Goal: Task Accomplishment & Management: Use online tool/utility

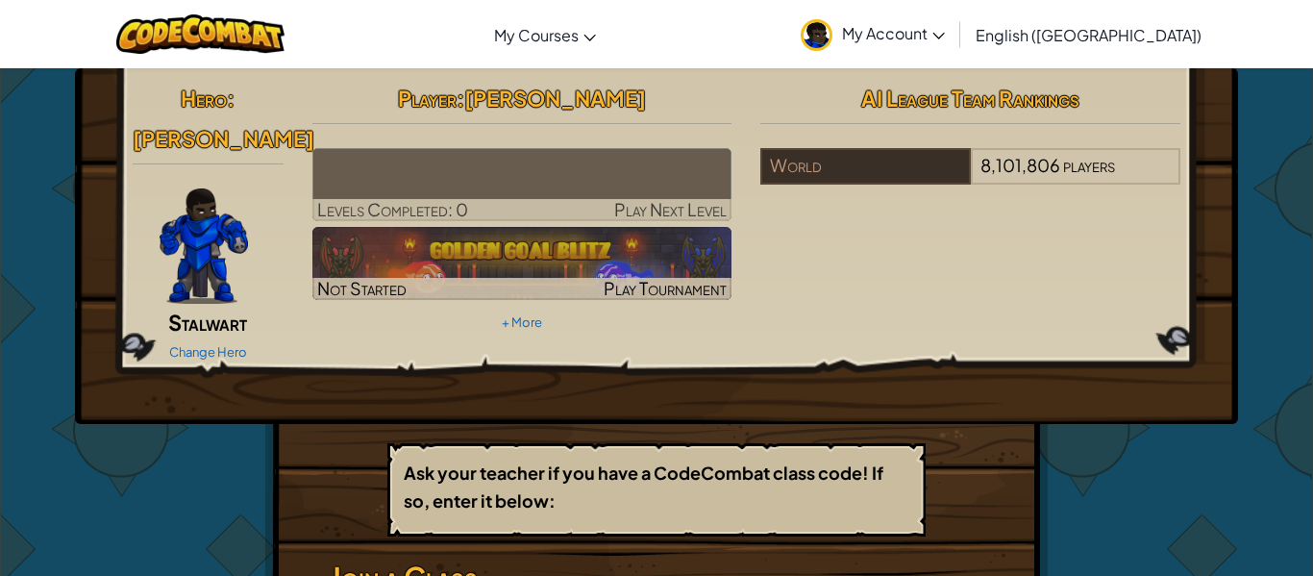
click at [406, 191] on img at bounding box center [522, 184] width 420 height 73
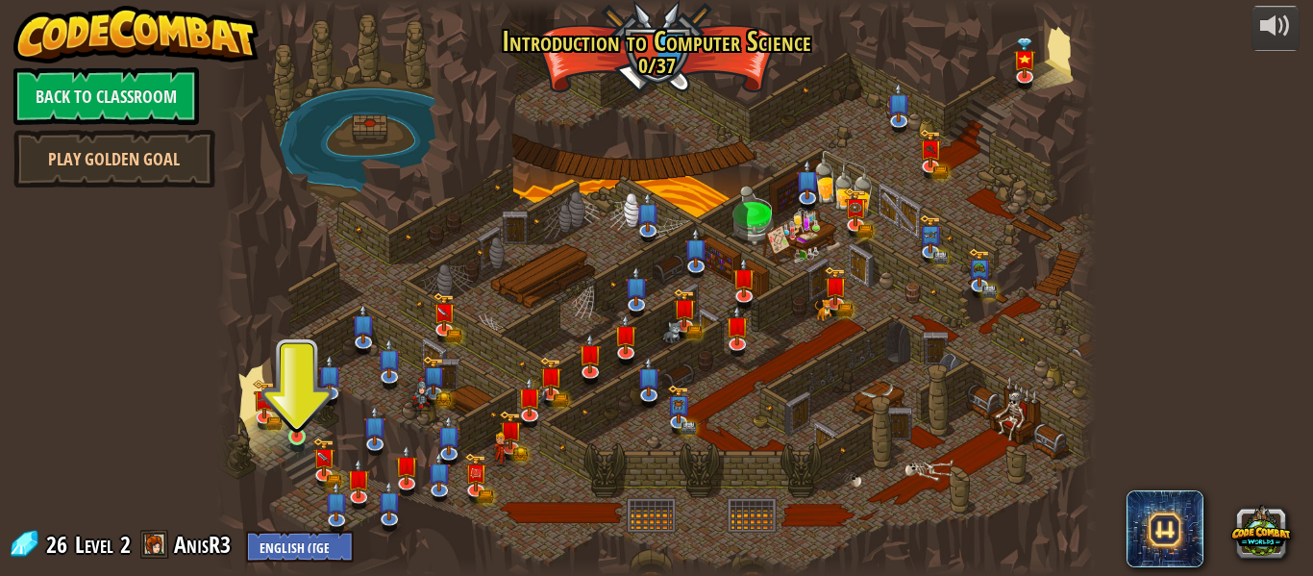
click at [298, 434] on img at bounding box center [297, 414] width 20 height 46
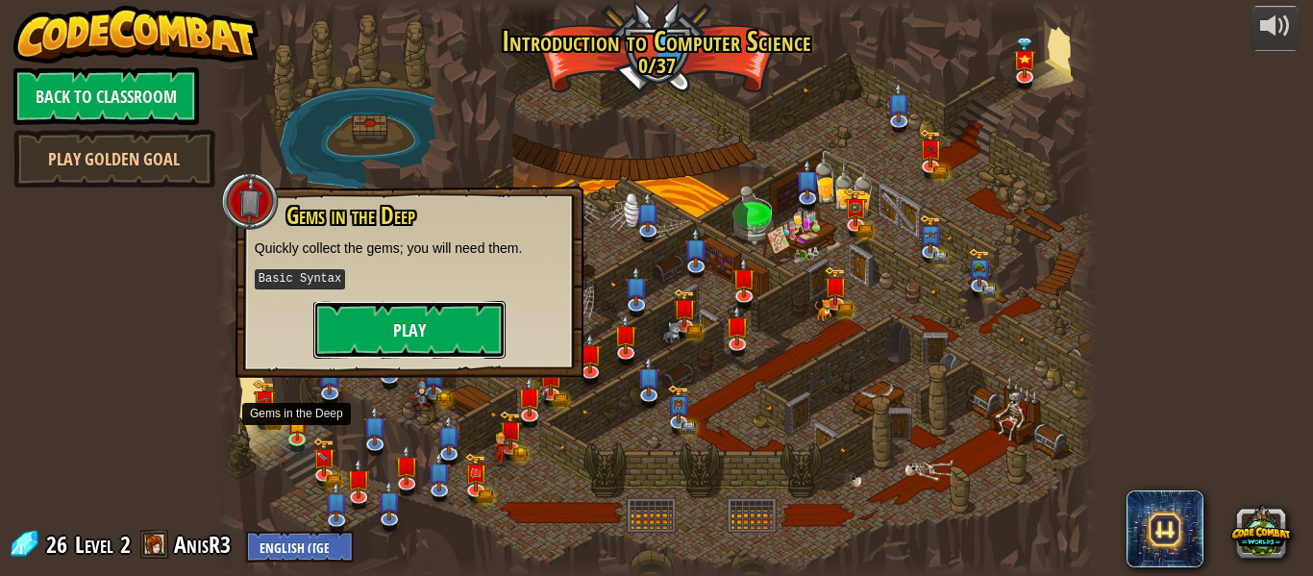
click at [354, 321] on button "Play" at bounding box center [409, 330] width 192 height 58
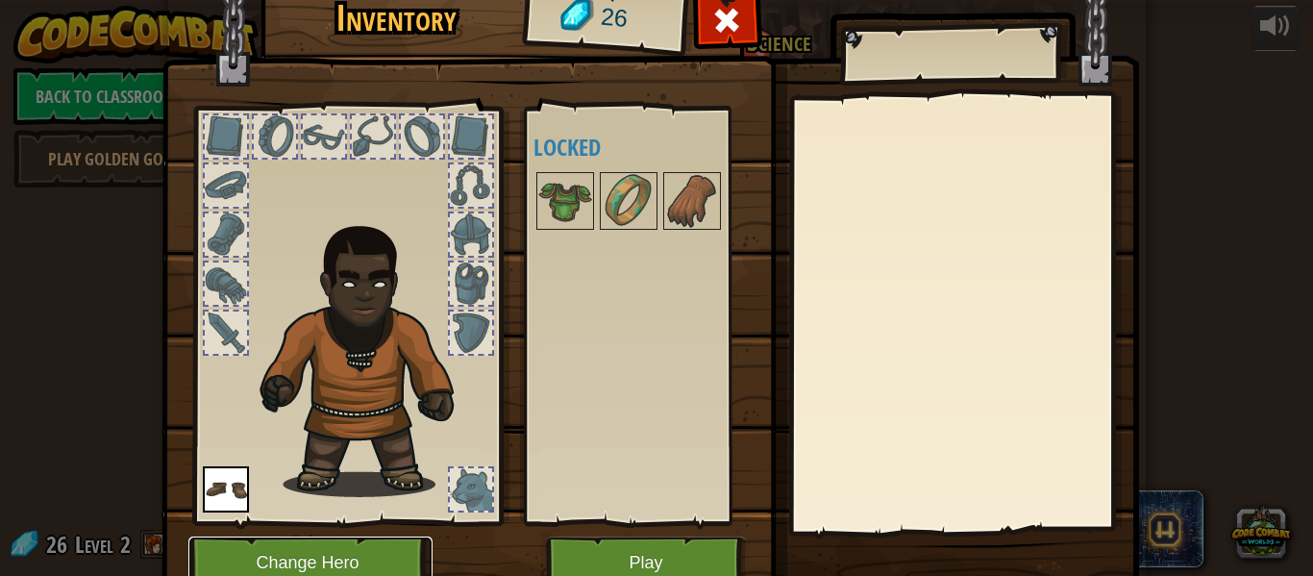
click at [275, 556] on button "Change Hero" at bounding box center [310, 562] width 244 height 53
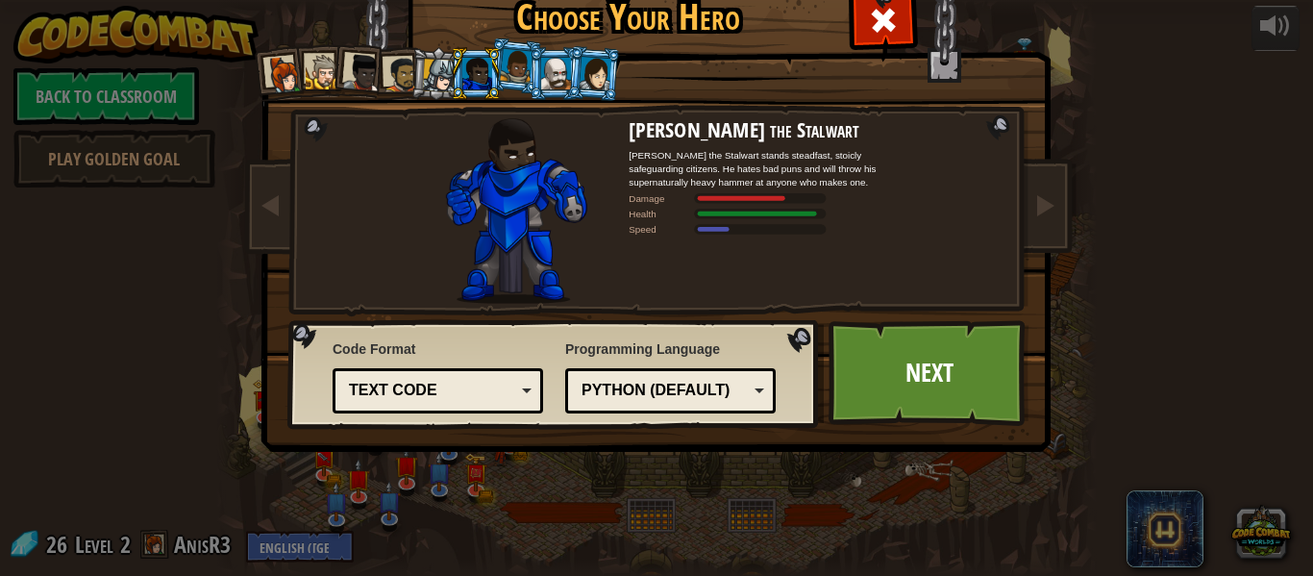
click at [440, 384] on div "Text code" at bounding box center [432, 391] width 166 height 22
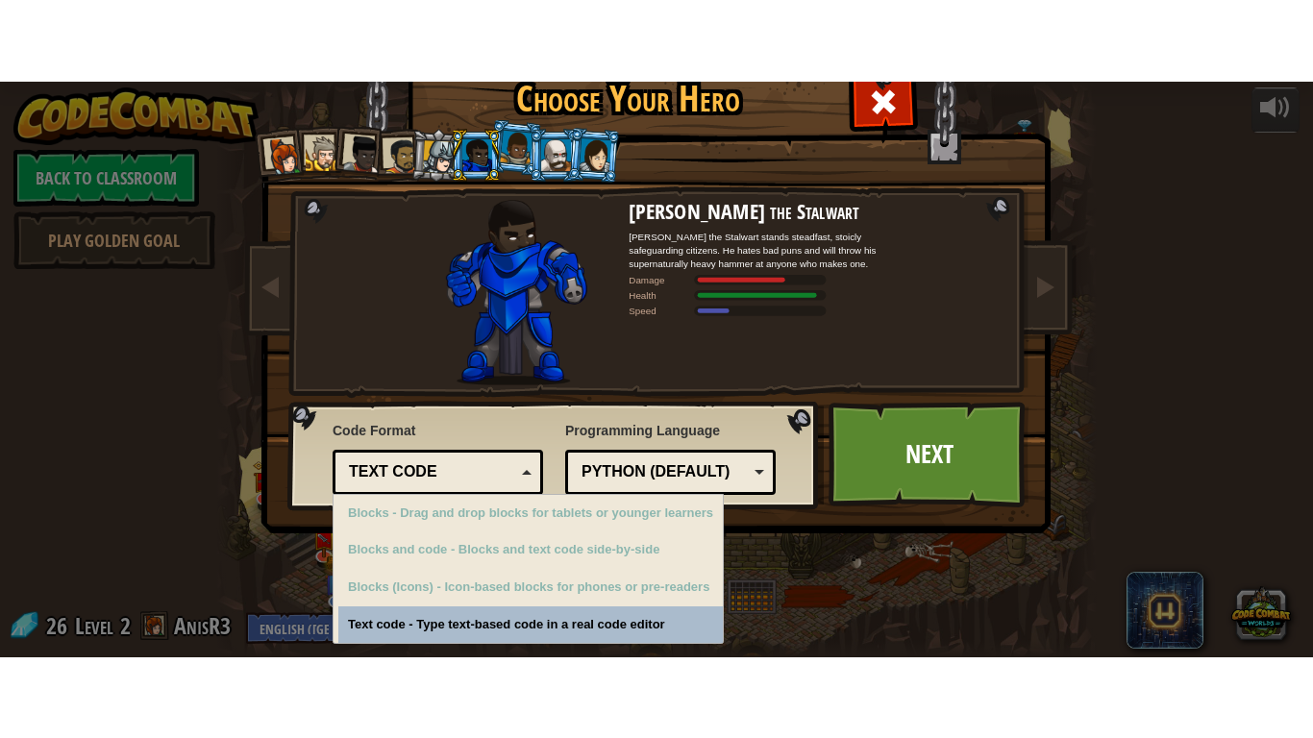
scroll to position [4, 0]
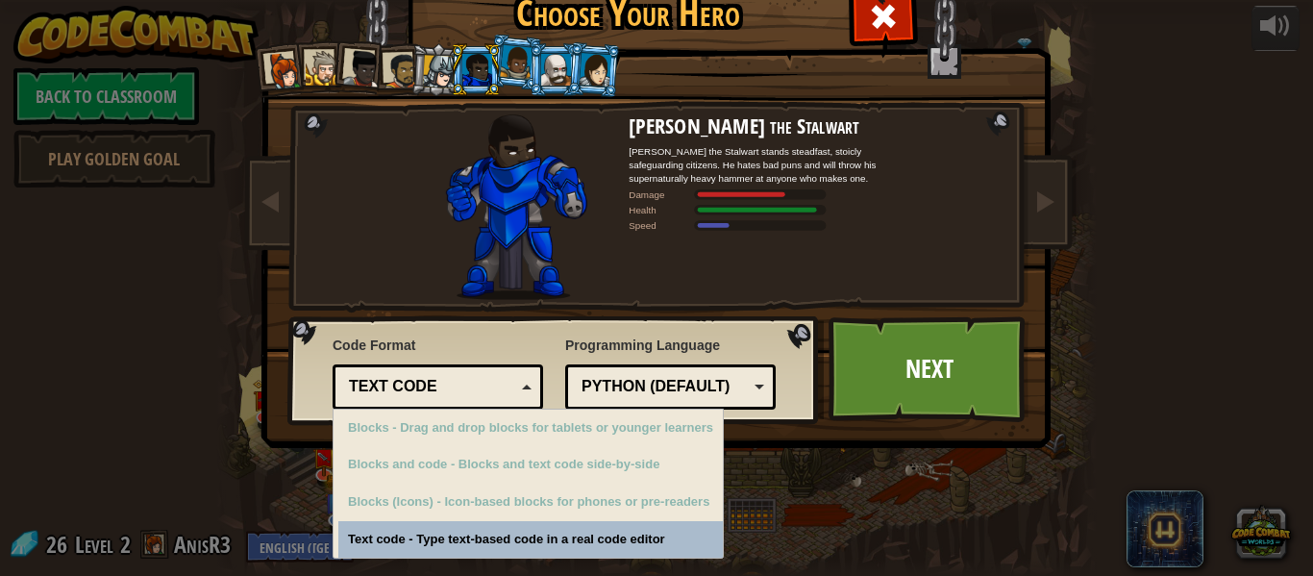
click at [359, 203] on div "Captain [PERSON_NAME] Anya is a no-nonsense leader who isn't afraid to go in an…" at bounding box center [656, 243] width 721 height 419
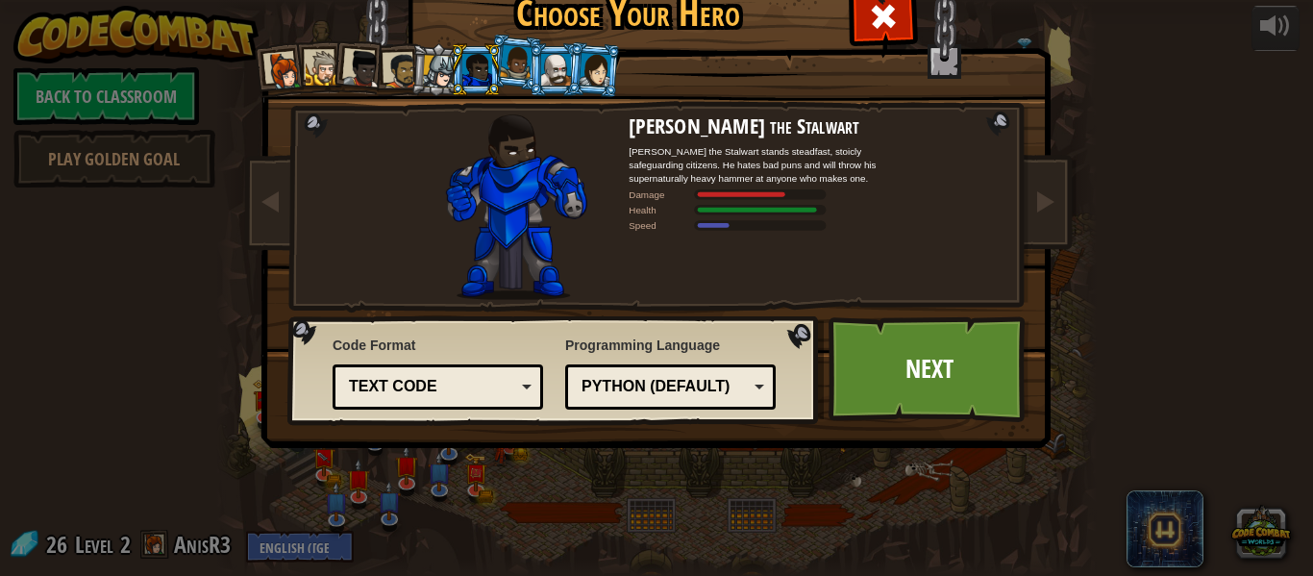
click at [558, 76] on div at bounding box center [556, 69] width 30 height 31
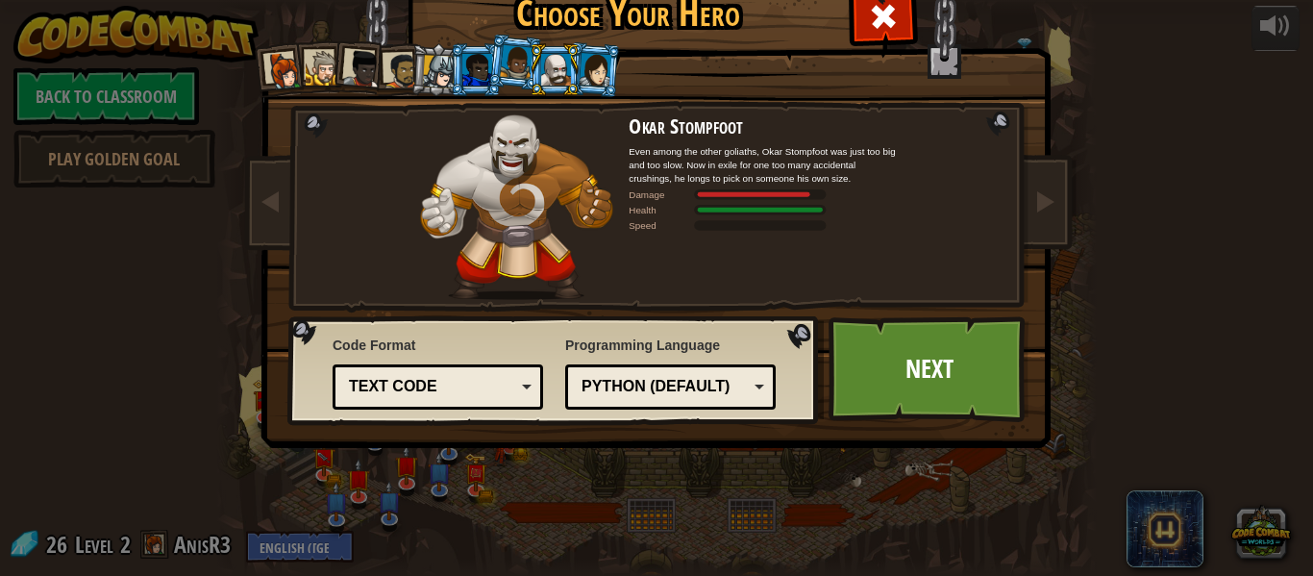
click at [568, 77] on div at bounding box center [556, 69] width 30 height 31
click at [601, 71] on div at bounding box center [595, 69] width 32 height 33
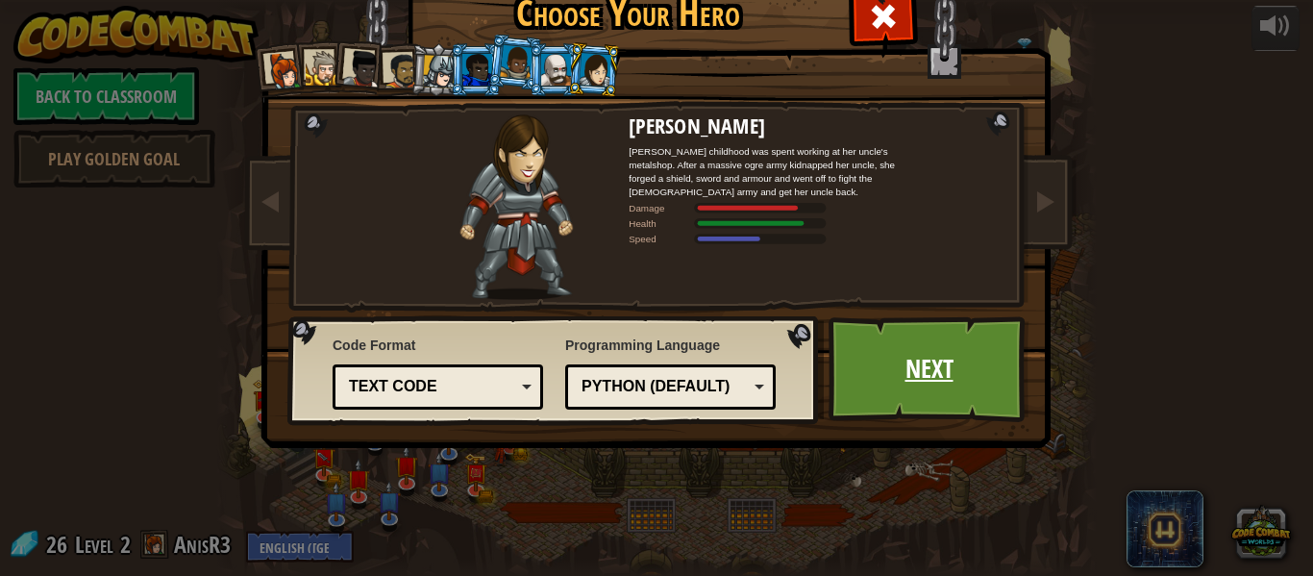
click at [923, 368] on link "Next" at bounding box center [929, 369] width 201 height 106
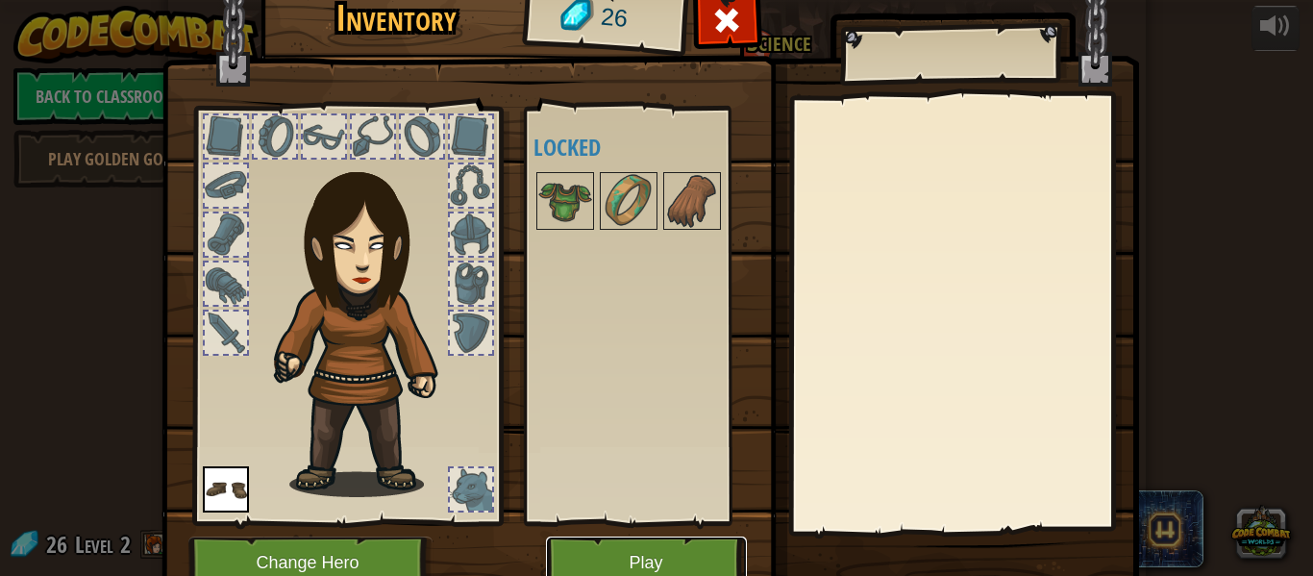
click at [612, 561] on button "Play" at bounding box center [646, 562] width 201 height 53
